Goal: Transaction & Acquisition: Purchase product/service

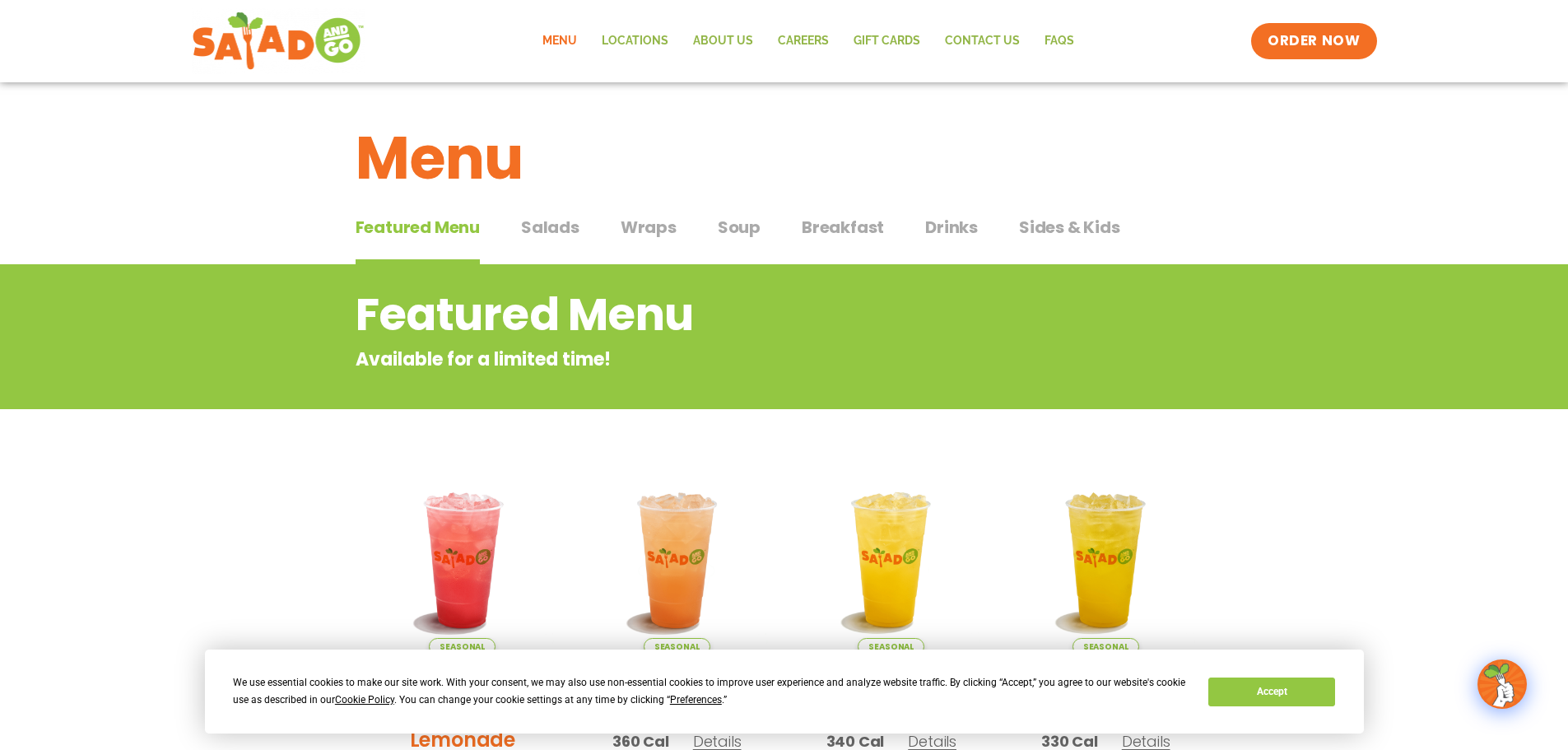
click at [554, 239] on button "Salads Salads" at bounding box center [550, 240] width 59 height 51
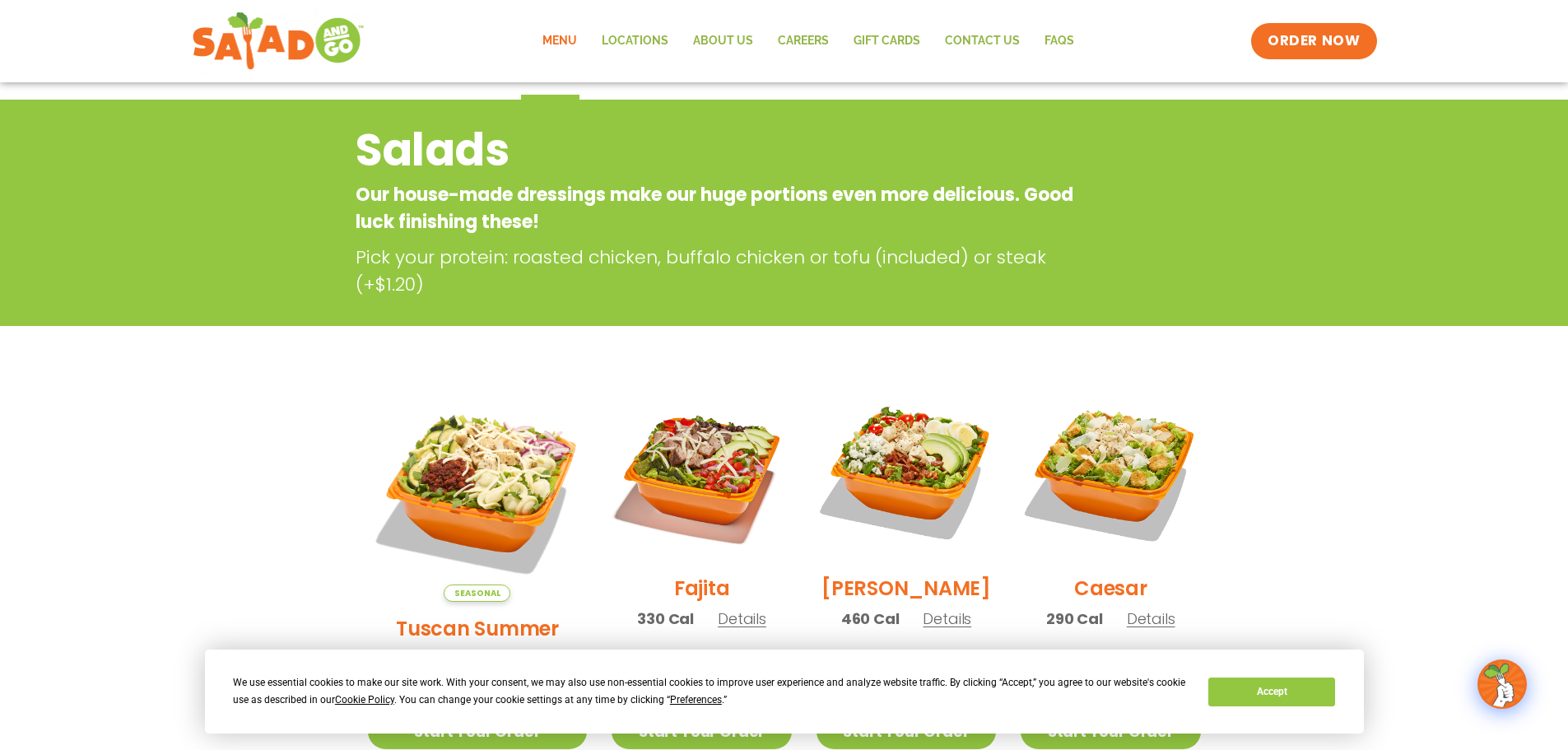
scroll to position [494, 0]
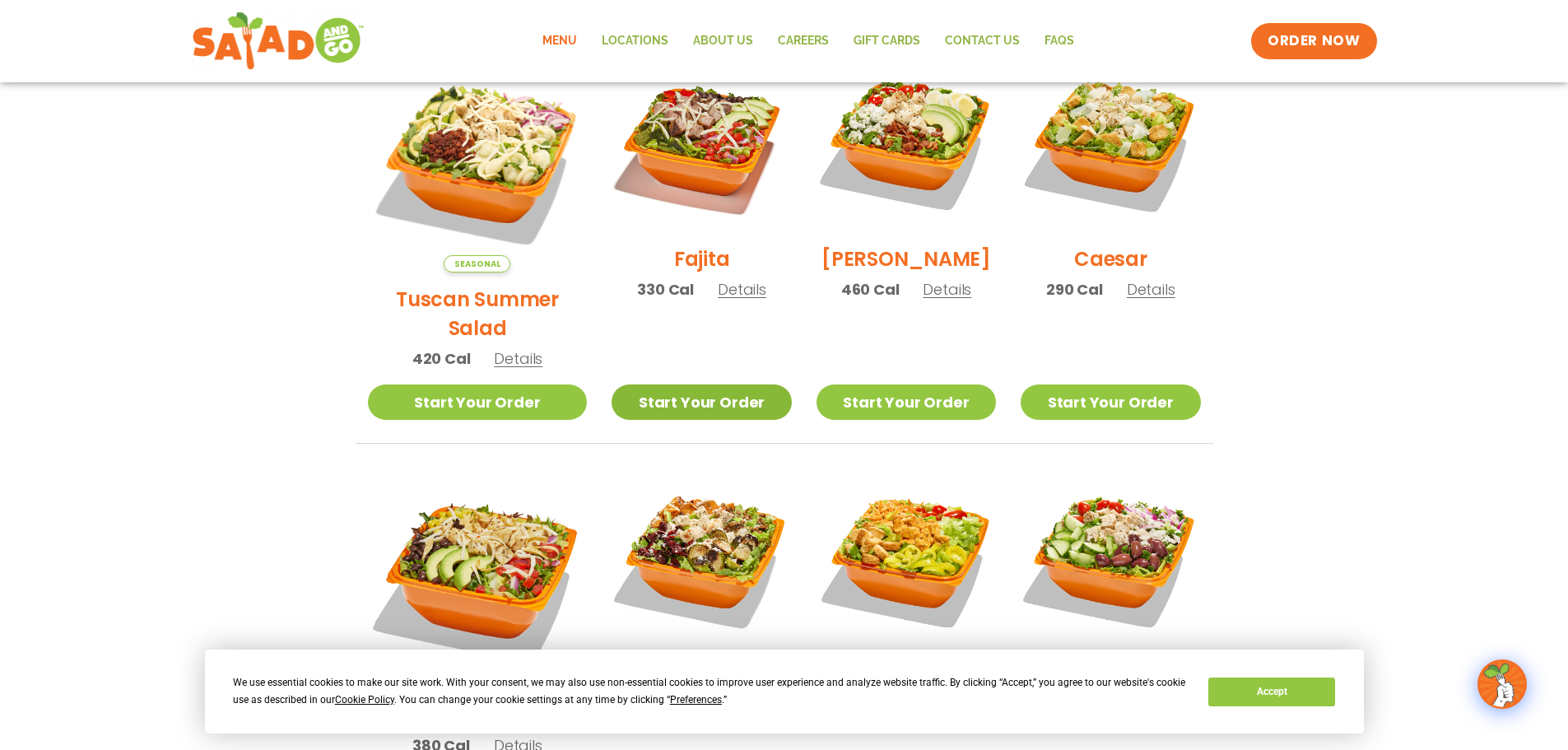
click at [699, 384] on link "Start Your Order" at bounding box center [701, 401] width 180 height 35
